Goal: Browse casually: Explore the website without a specific task or goal

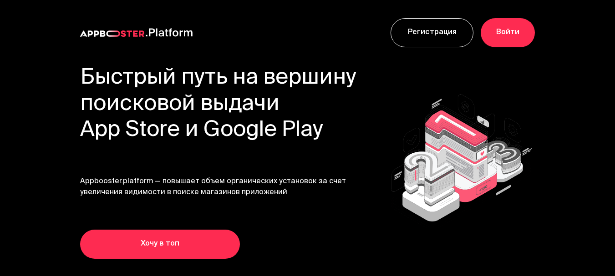
click at [199, 212] on div "Быстрый путь на вершину поисковой выдачи App Store и Google Play Appbooster.pla…" at bounding box center [218, 162] width 277 height 193
drag, startPoint x: 0, startPoint y: 0, endPoint x: 209, endPoint y: 218, distance: 302.2
click at [208, 217] on div "Быстрый путь на вершину поисковой выдачи App Store и Google Play Appbooster.pla…" at bounding box center [218, 162] width 277 height 193
click at [212, 220] on div "Быстрый путь на вершину поисковой выдачи App Store и Google Play Appbooster.pla…" at bounding box center [218, 162] width 277 height 193
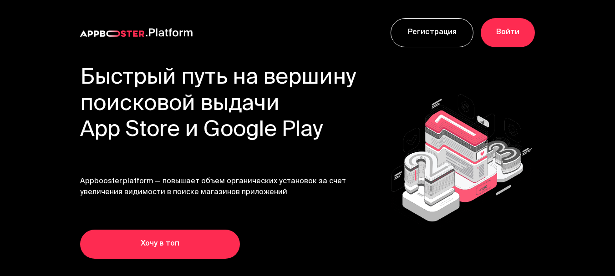
click at [212, 220] on div "Быстрый путь на вершину поисковой выдачи App Store и Google Play Appbooster.pla…" at bounding box center [218, 162] width 277 height 193
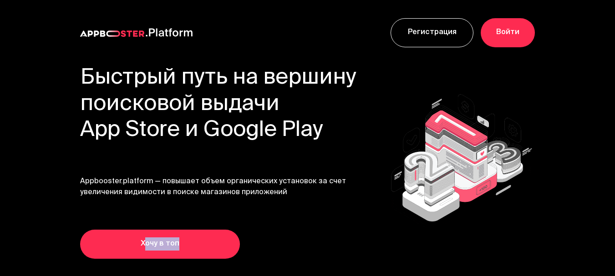
click at [212, 220] on div "Быстрый путь на вершину поисковой выдачи App Store и Google Play Appbooster.pla…" at bounding box center [218, 162] width 277 height 193
drag, startPoint x: 212, startPoint y: 220, endPoint x: 198, endPoint y: 212, distance: 16.3
click at [198, 212] on div "Быстрый путь на вершину поисковой выдачи App Store и Google Play Appbooster.pla…" at bounding box center [218, 162] width 277 height 193
drag, startPoint x: 198, startPoint y: 212, endPoint x: 186, endPoint y: 204, distance: 14.9
click at [186, 204] on div "Быстрый путь на вершину поисковой выдачи App Store и Google Play Appbooster.pla…" at bounding box center [218, 162] width 277 height 193
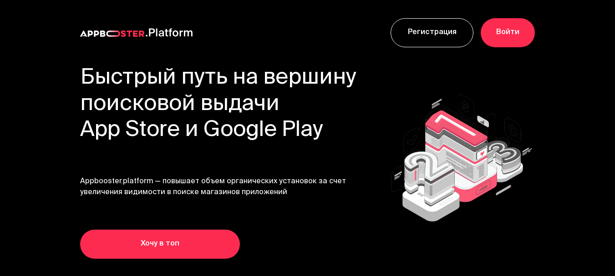
click at [186, 204] on div "Быстрый путь на вершину поисковой выдачи App Store и Google Play Appbooster.pla…" at bounding box center [218, 162] width 277 height 193
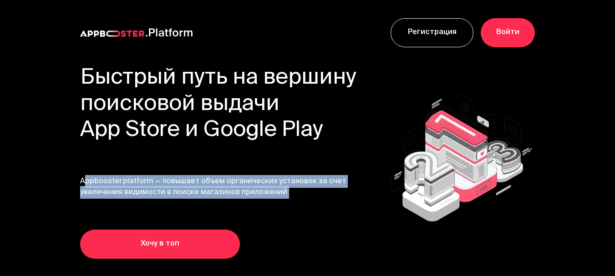
click at [186, 204] on div "Быстрый путь на вершину поисковой выдачи App Store и Google Play Appbooster.pla…" at bounding box center [218, 162] width 277 height 193
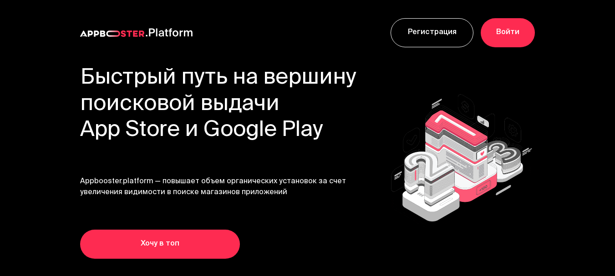
click at [197, 210] on div "Быстрый путь на вершину поисковой выдачи App Store и Google Play Appbooster.pla…" at bounding box center [218, 162] width 277 height 193
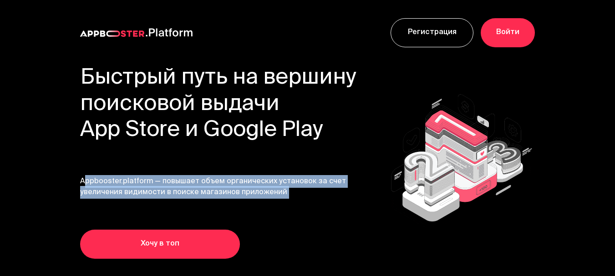
click at [197, 210] on div "Быстрый путь на вершину поисковой выдачи App Store и Google Play Appbooster.pla…" at bounding box center [218, 162] width 277 height 193
click at [173, 196] on span "Appbooster.platform — повышает объем органических установок за счет увеличения …" at bounding box center [218, 187] width 277 height 22
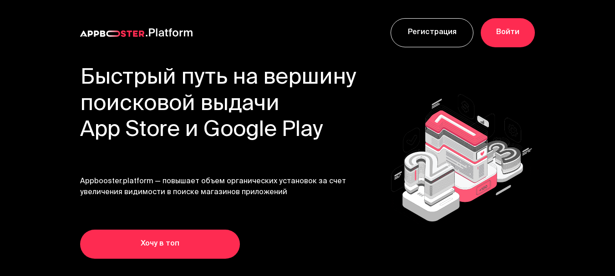
drag, startPoint x: 155, startPoint y: 186, endPoint x: 131, endPoint y: 173, distance: 27.9
click at [131, 173] on div "Быстрый путь на вершину поисковой выдачи App Store и Google Play Appbooster.pla…" at bounding box center [218, 162] width 277 height 193
